Goal: Information Seeking & Learning: Find specific fact

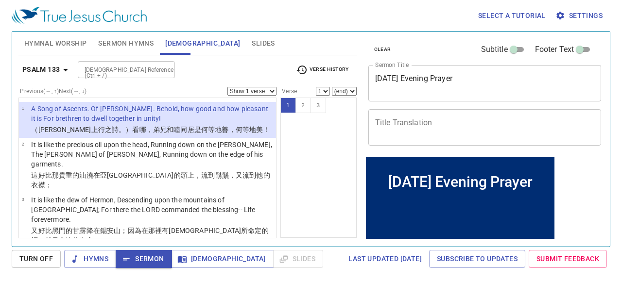
click at [183, 118] on p "A Song of Ascents. Of [PERSON_NAME]. Behold, how good and how pleasant it is Fo…" at bounding box center [152, 113] width 242 height 19
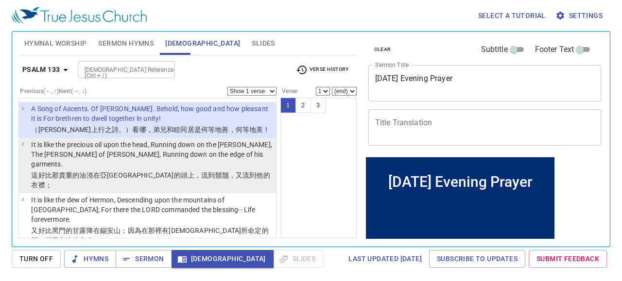
select select "2"
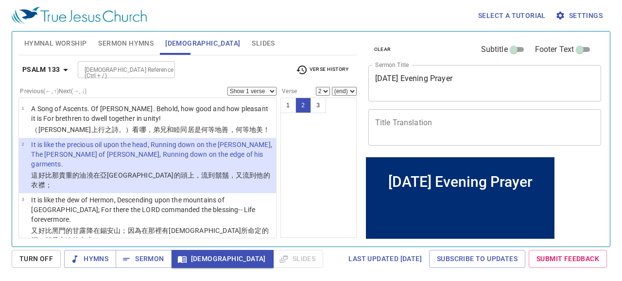
click at [126, 69] on input "[DEMOGRAPHIC_DATA] Reference (Ctrl + /)" at bounding box center [118, 69] width 75 height 11
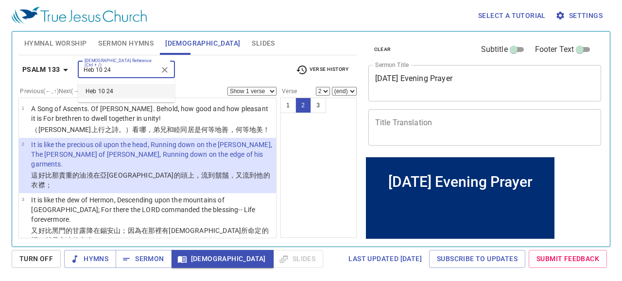
type input "Heb 10 24"
select select "24"
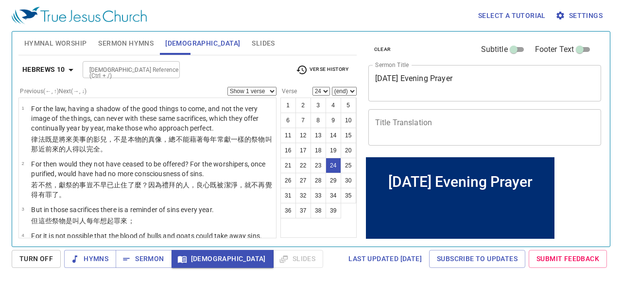
scroll to position [813, 0]
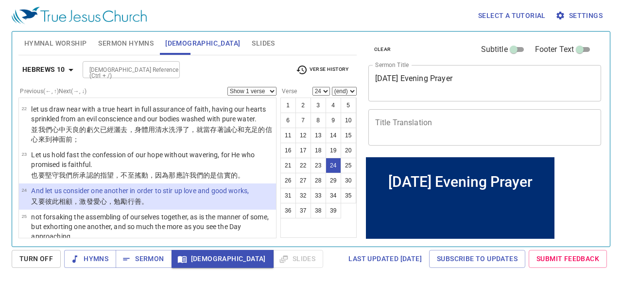
click at [161, 186] on p "And let us consider one another in order to stir up love and good works," at bounding box center [140, 191] width 218 height 10
click at [241, 86] on div "[DEMOGRAPHIC_DATA] 10 [DEMOGRAPHIC_DATA] Reference (Ctrl + /) [DEMOGRAPHIC_DATA…" at bounding box center [187, 73] width 338 height 27
click at [249, 88] on select "Show 1 verse Show 2 verses Show 3 verses Show 4 verses Show 5 verses" at bounding box center [251, 91] width 49 height 9
select select "2"
click at [227, 87] on select "Show 1 verse Show 2 verses Show 3 verses Show 4 verses Show 5 verses" at bounding box center [251, 91] width 49 height 9
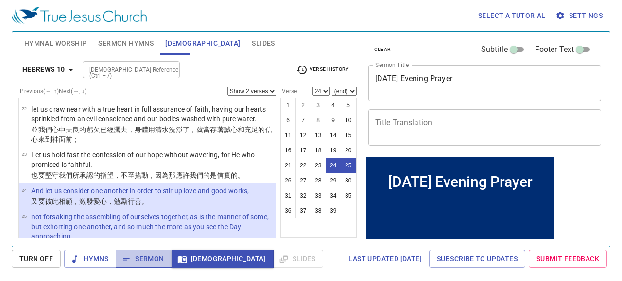
click at [0, 0] on span "Sermon" at bounding box center [0, 0] width 0 height 0
